Goal: Communication & Community: Answer question/provide support

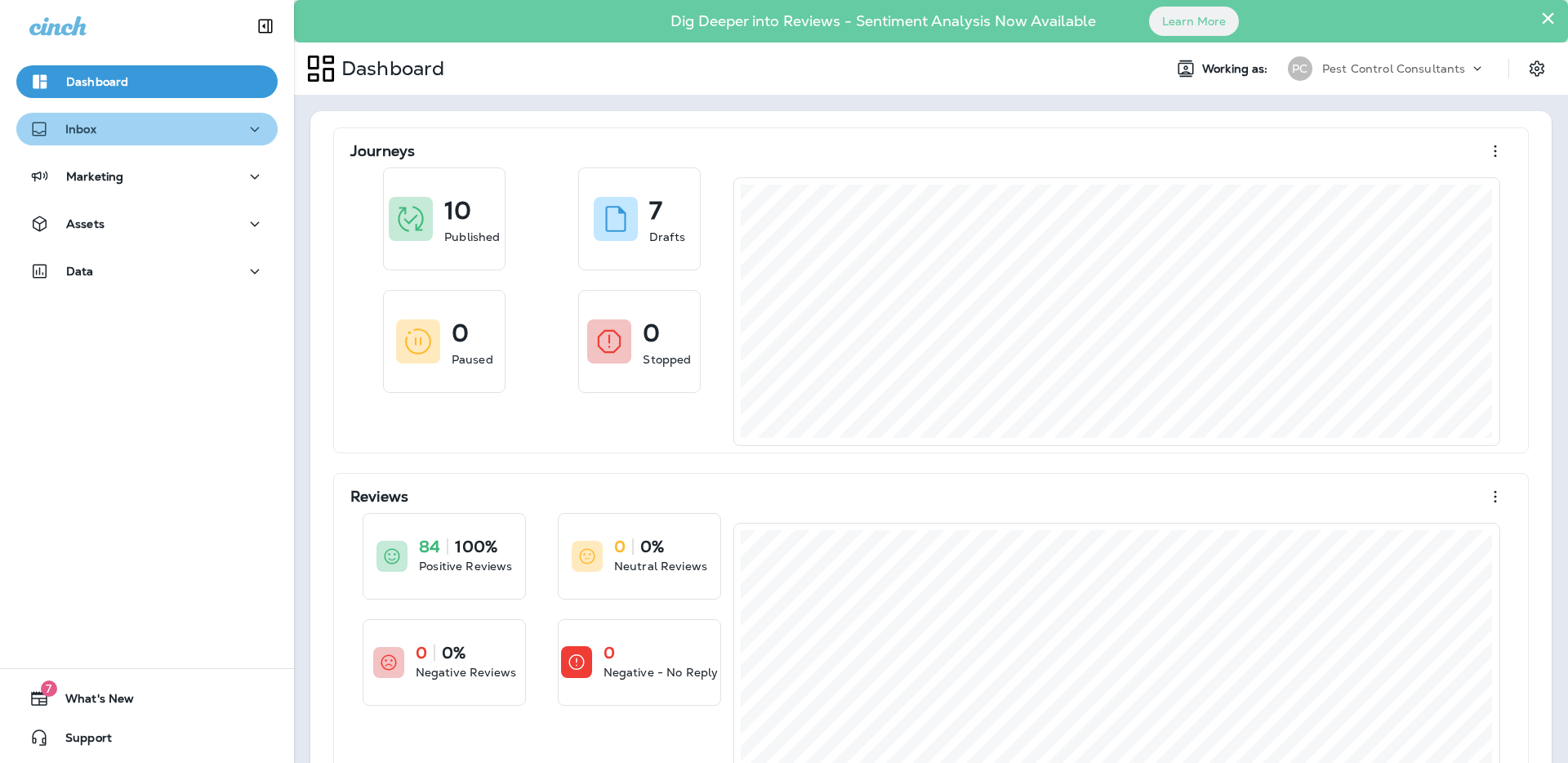
click at [177, 134] on div "Inbox" at bounding box center [147, 129] width 235 height 21
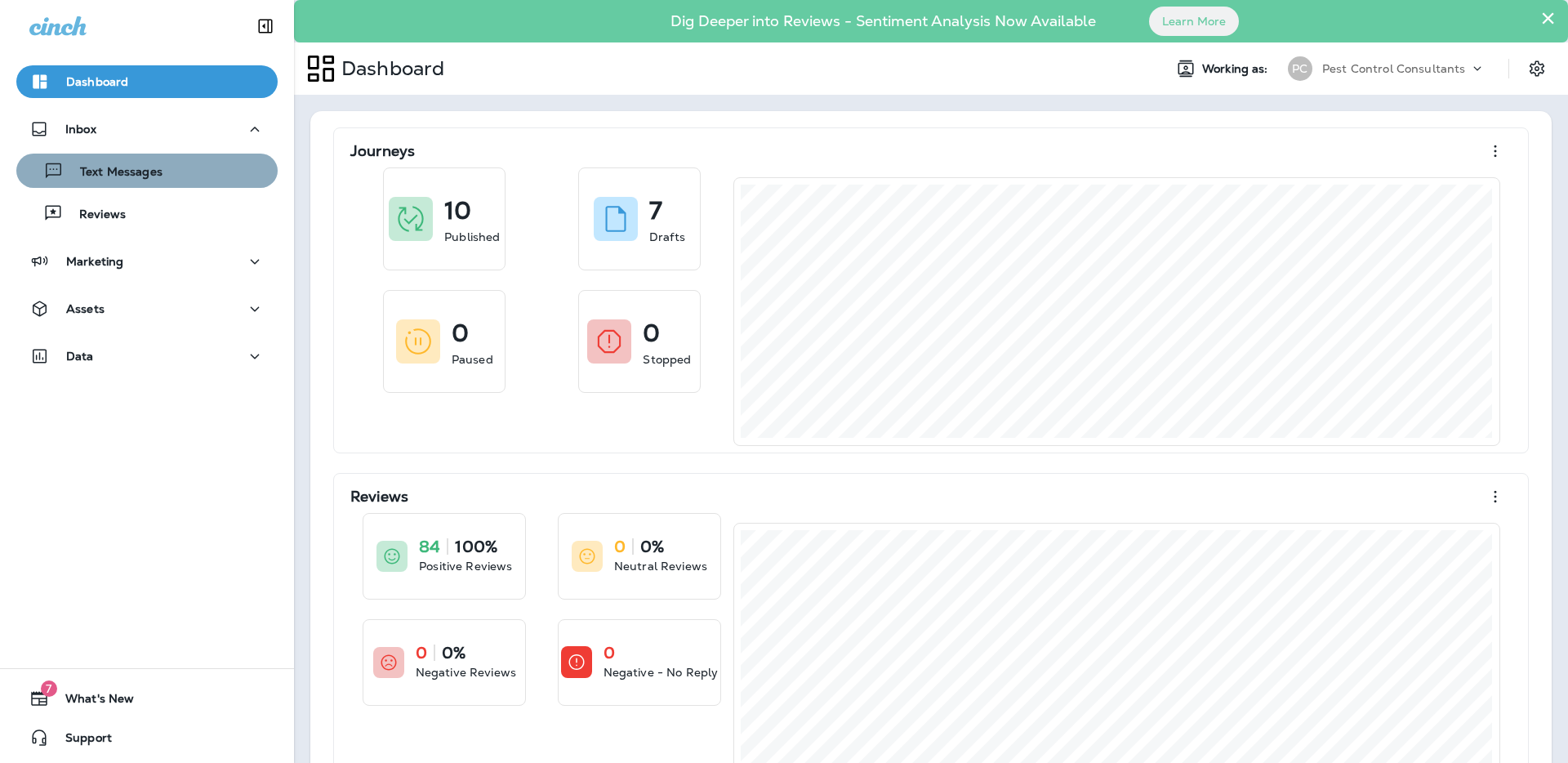
click at [165, 172] on div "Text Messages" at bounding box center [147, 171] width 248 height 25
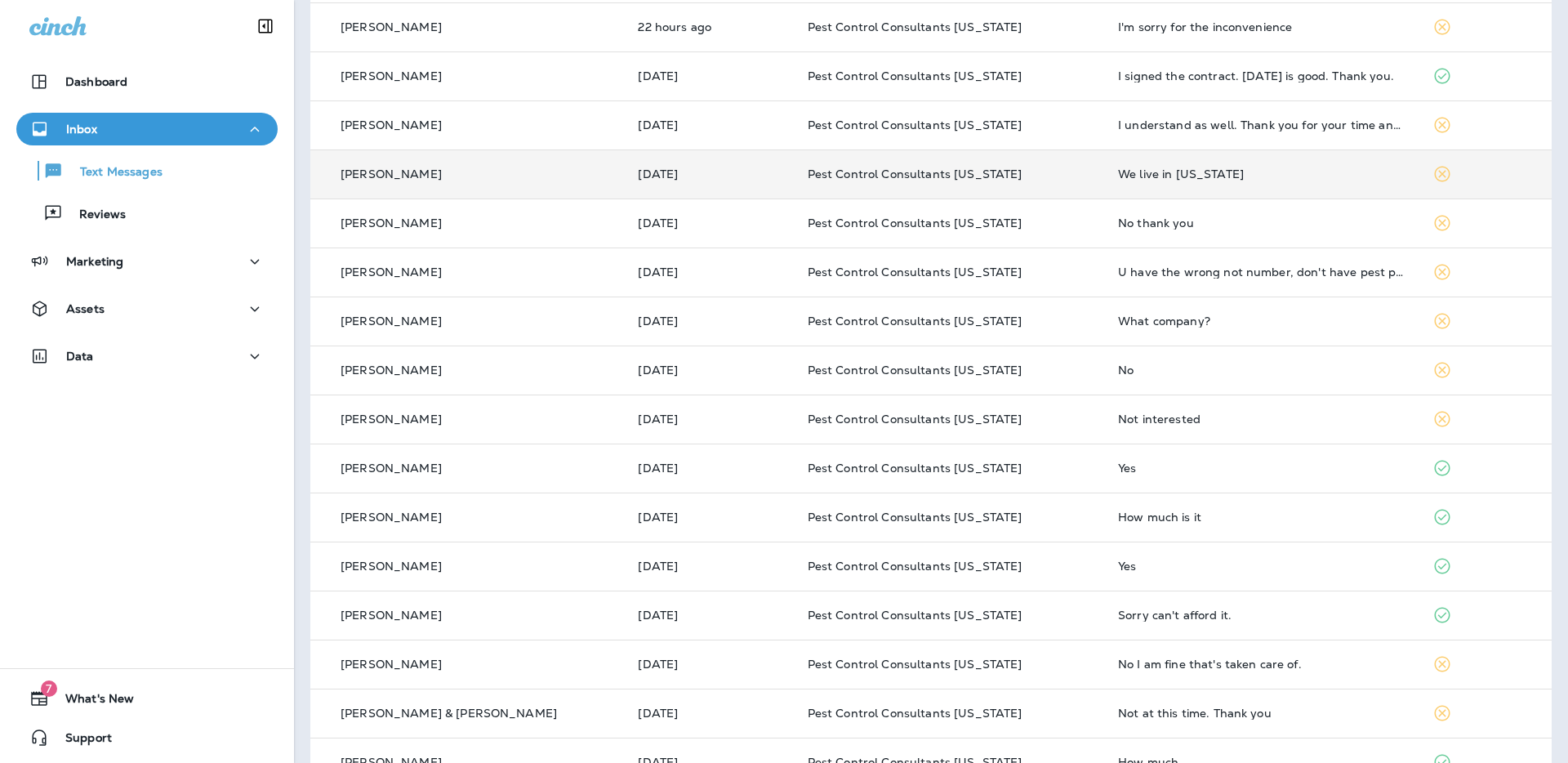
scroll to position [447, 0]
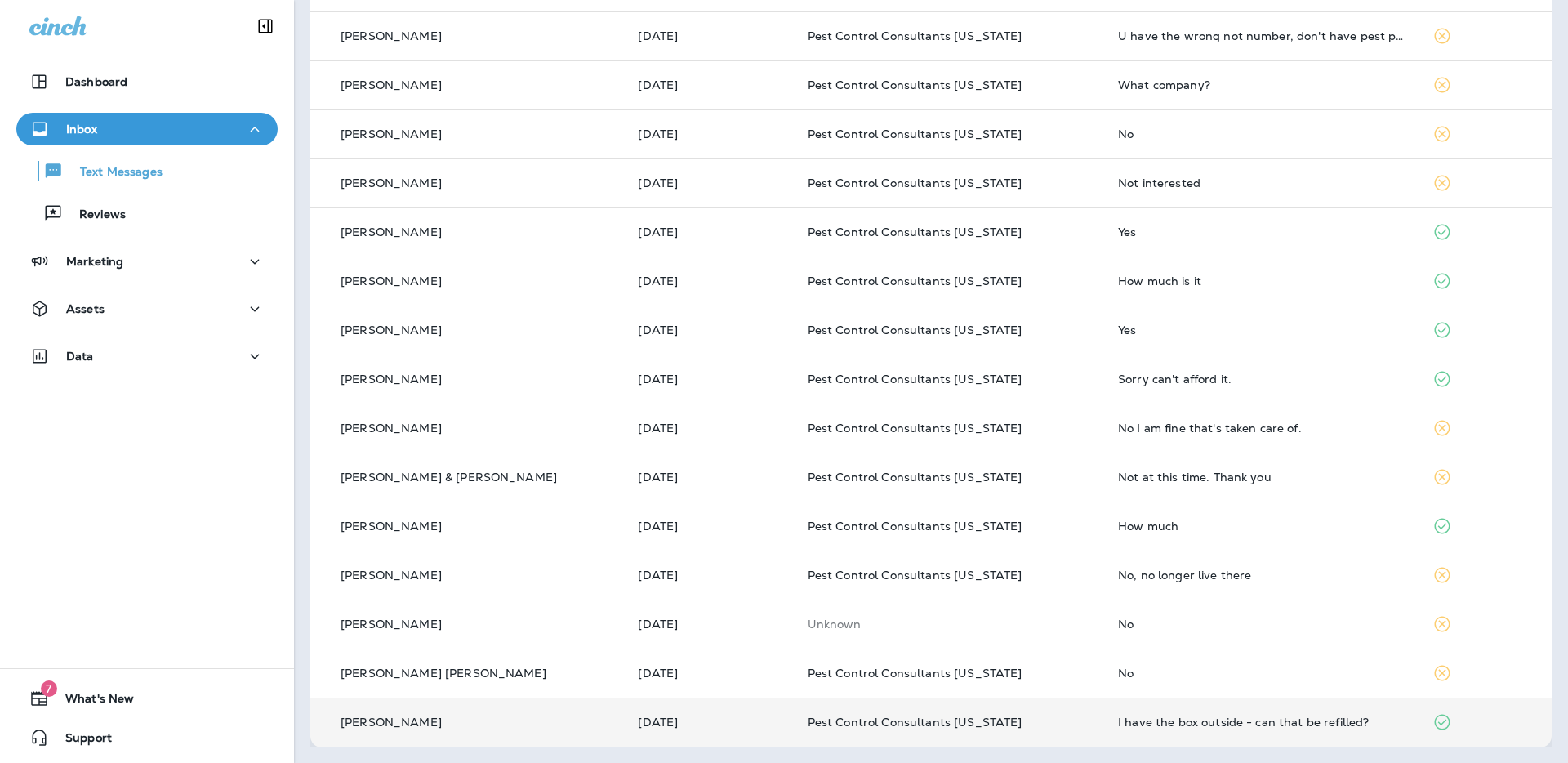
click at [413, 717] on p "[PERSON_NAME]" at bounding box center [391, 722] width 101 height 13
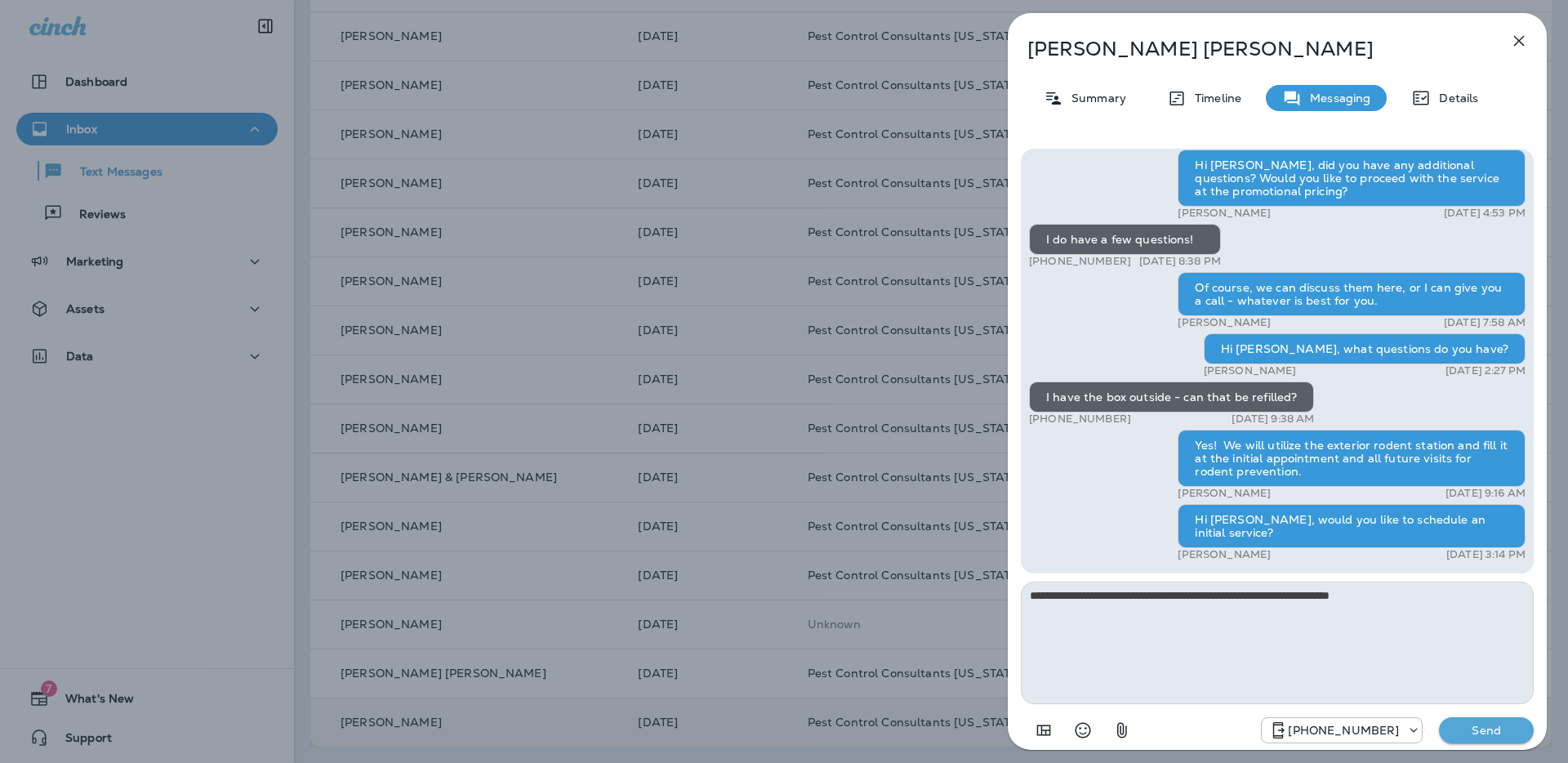
type textarea "**********"
click at [1483, 732] on p "Send" at bounding box center [1487, 730] width 69 height 15
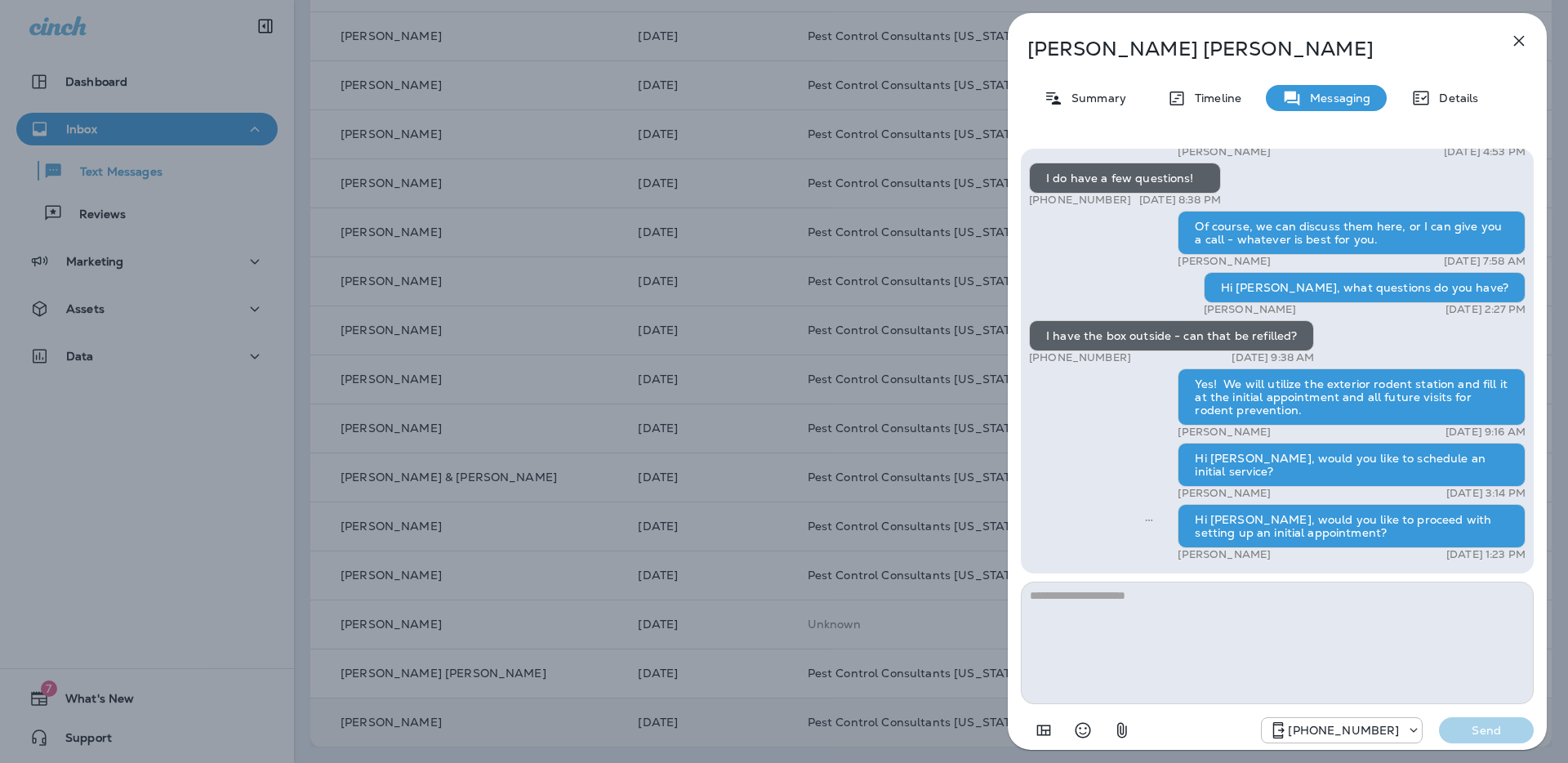
click at [1519, 42] on icon "button" at bounding box center [1519, 41] width 20 height 20
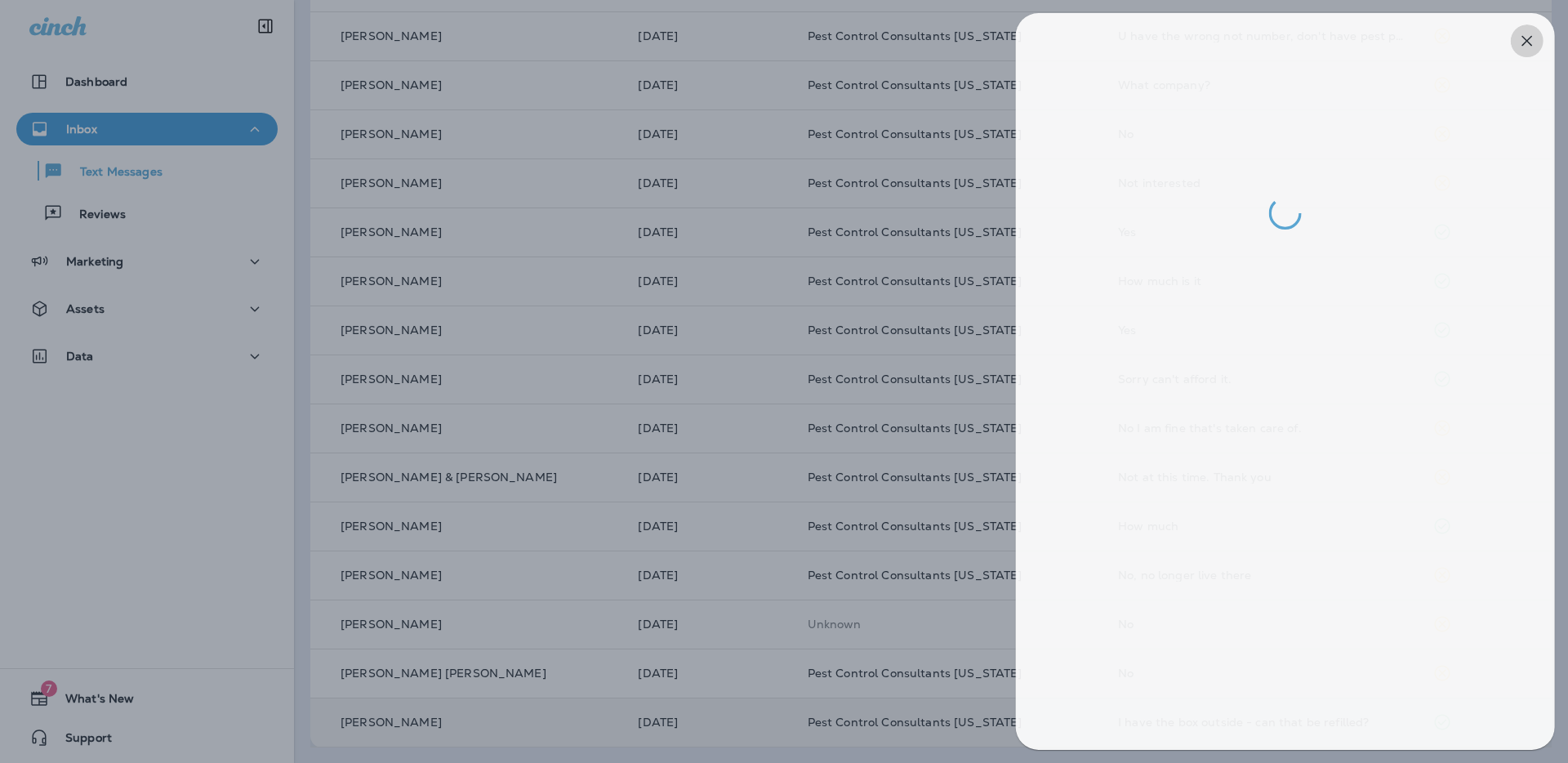
click at [1519, 42] on div at bounding box center [1285, 382] width 539 height 737
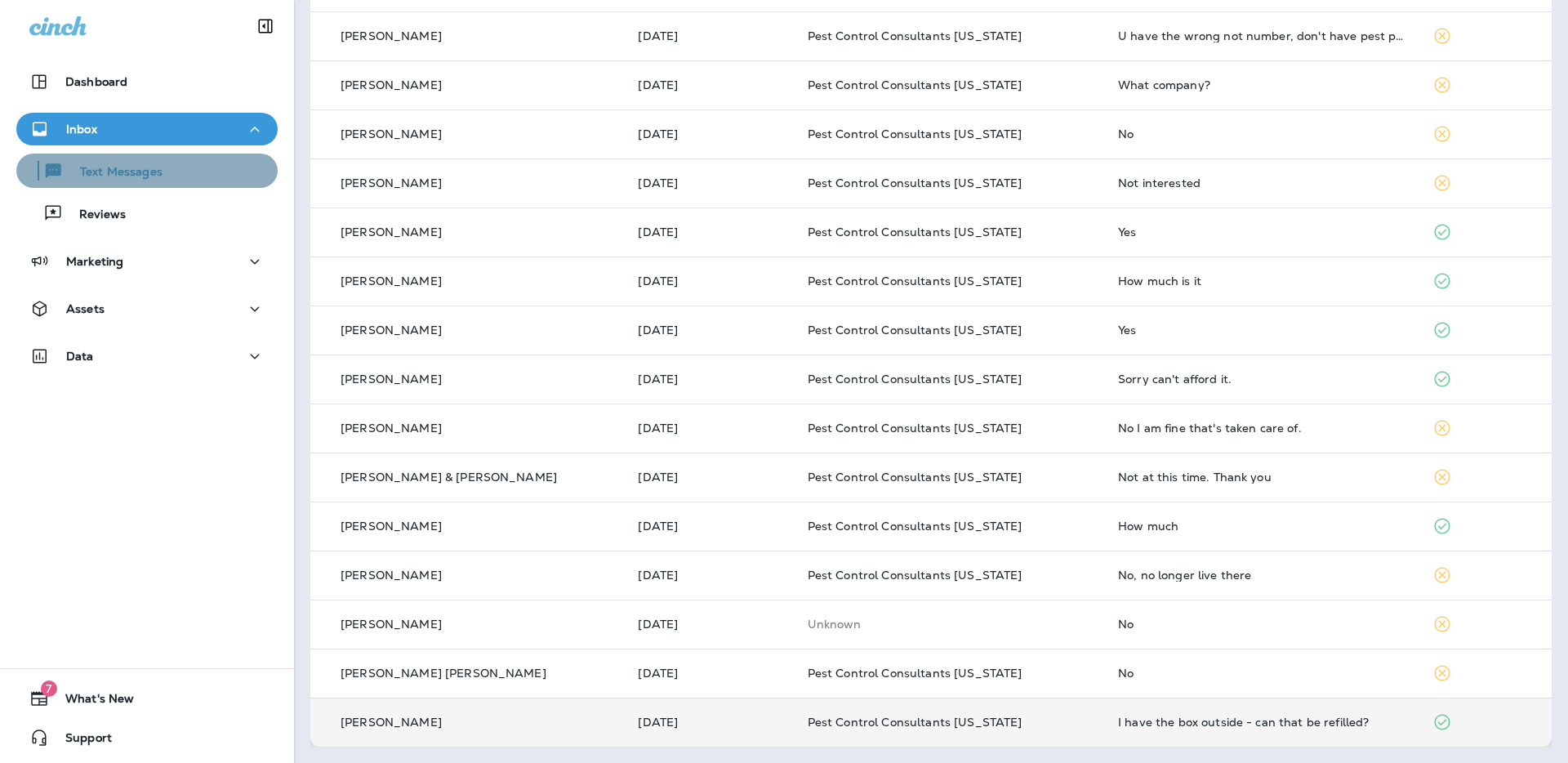
click at [198, 173] on div "Text Messages" at bounding box center [147, 171] width 248 height 25
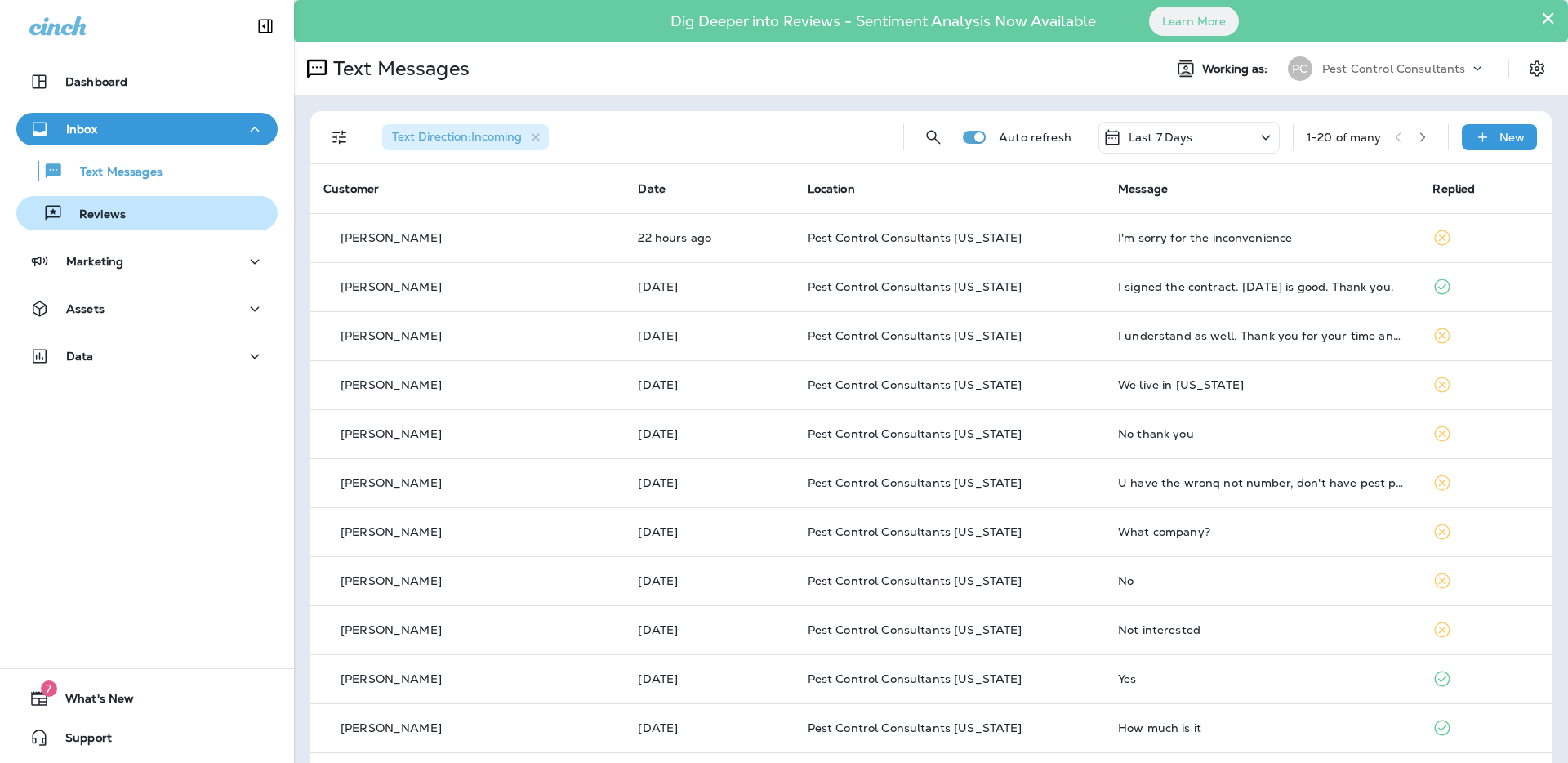
click at [172, 219] on div "Reviews" at bounding box center [147, 213] width 248 height 25
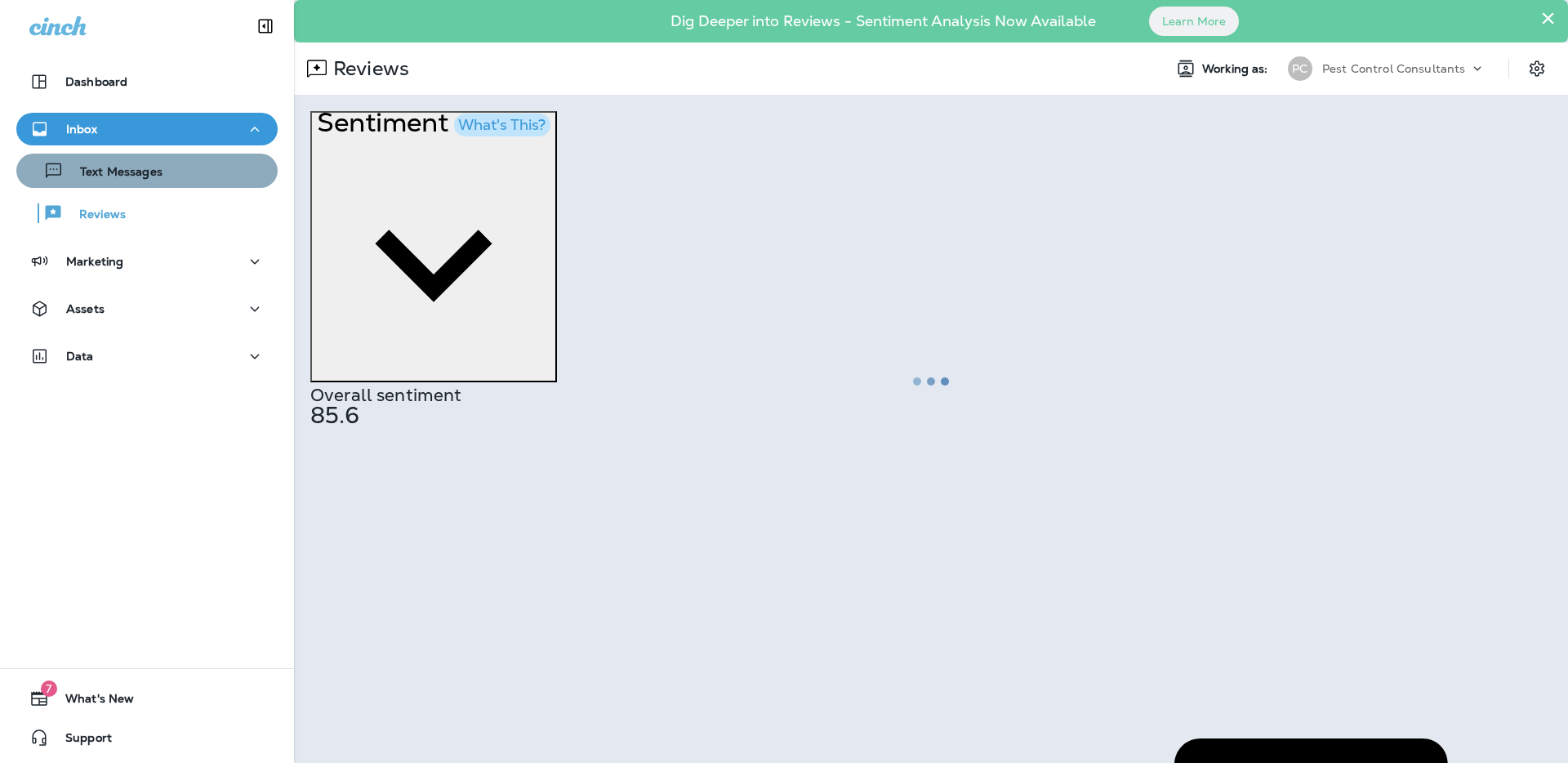
click at [196, 174] on div "Text Messages" at bounding box center [147, 171] width 248 height 25
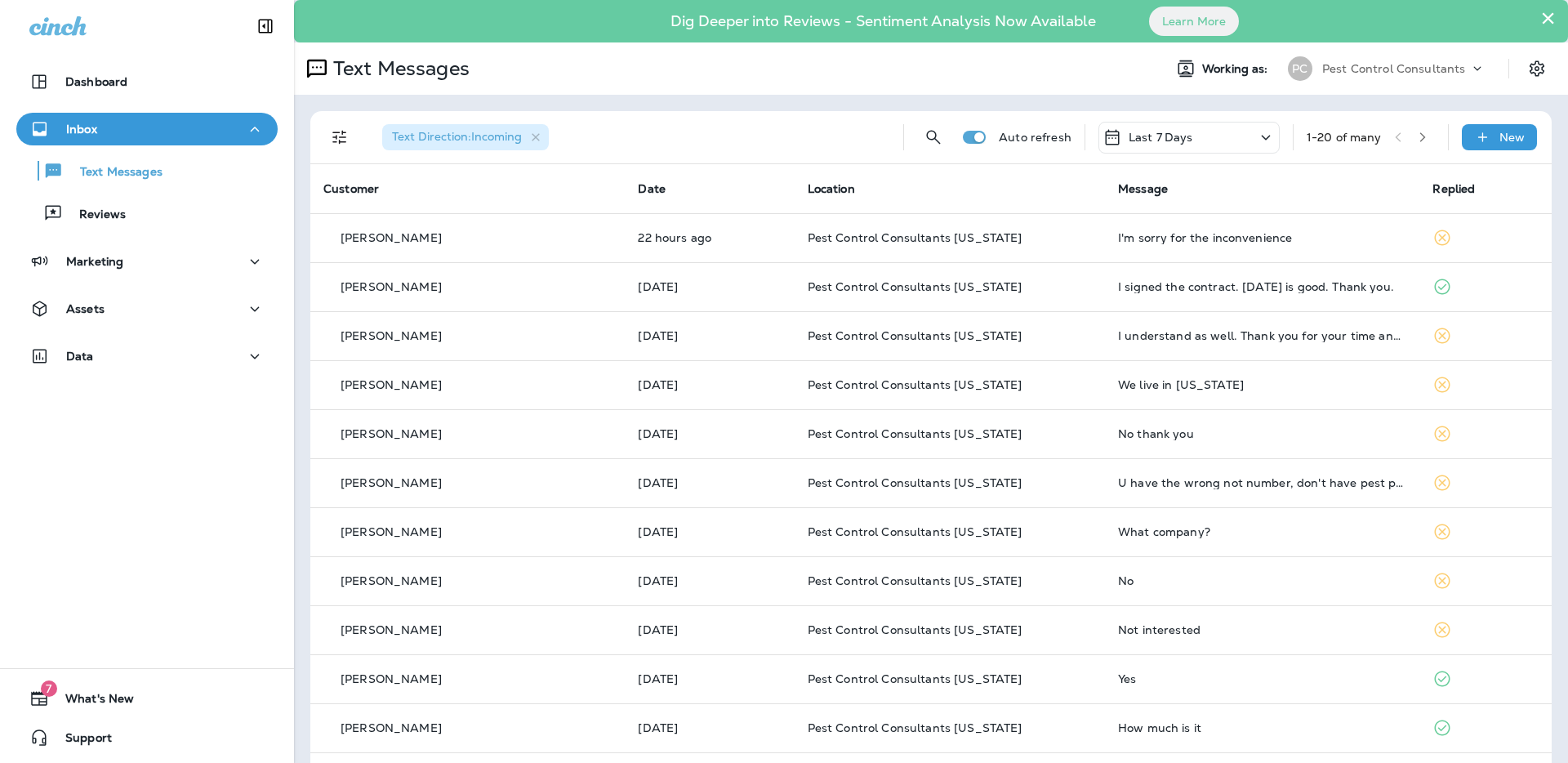
scroll to position [3, 0]
